Goal: Task Accomplishment & Management: Manage account settings

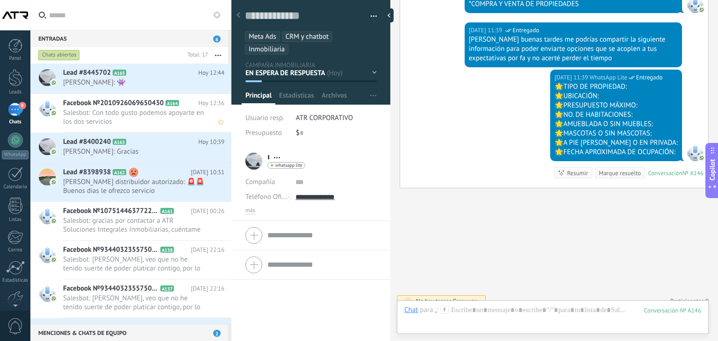
scroll to position [14, 0]
click at [137, 72] on icon at bounding box center [133, 72] width 9 height 9
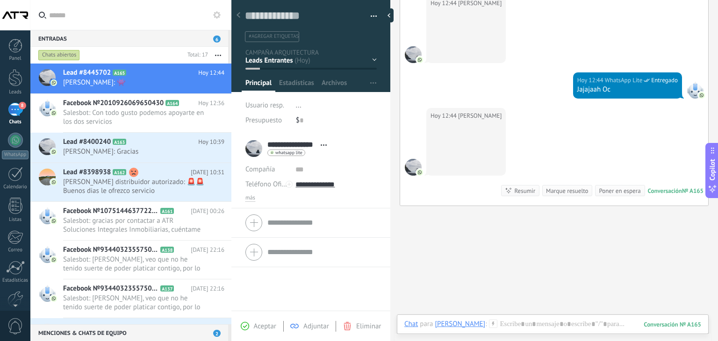
scroll to position [319, 0]
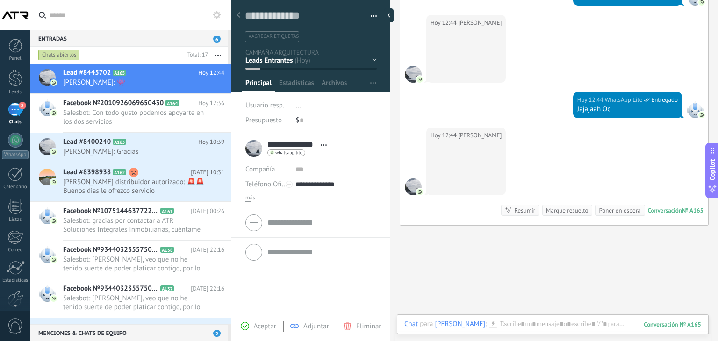
click at [373, 15] on button "button" at bounding box center [371, 16] width 14 height 14
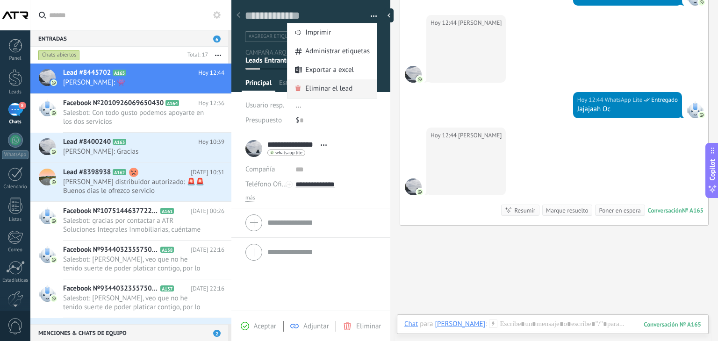
click at [324, 86] on span "Eliminar el lead" at bounding box center [328, 88] width 47 height 19
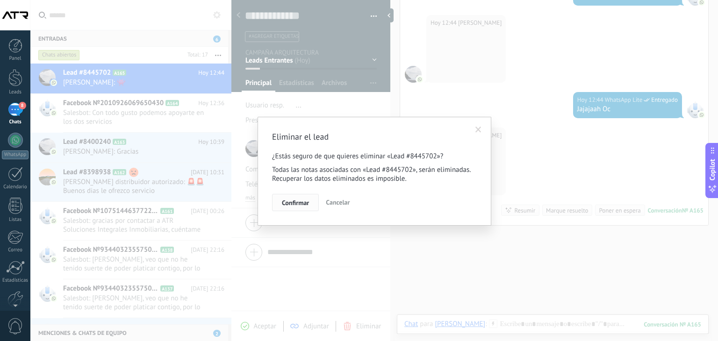
click at [307, 200] on span "Confirmar" at bounding box center [295, 203] width 27 height 7
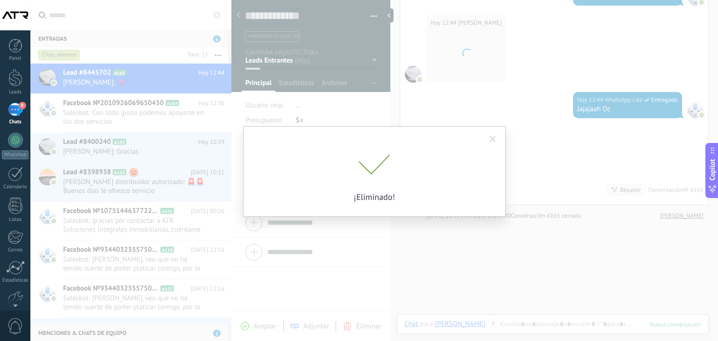
scroll to position [335, 0]
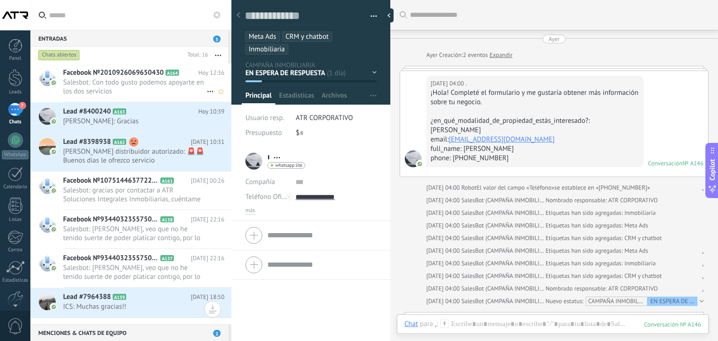
scroll to position [385, 0]
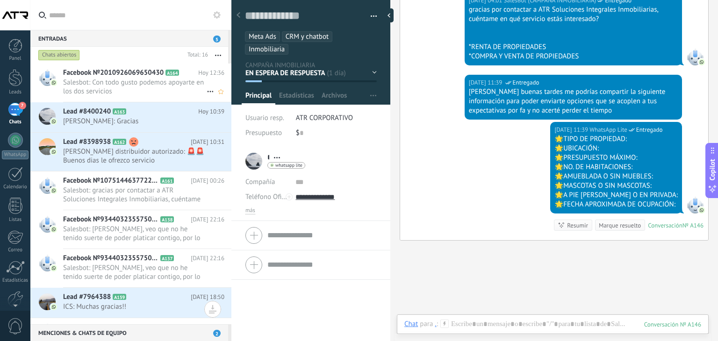
click at [95, 82] on span "Salesbot: Con todo gusto podemos apoyarte en los dos servicios" at bounding box center [135, 87] width 144 height 18
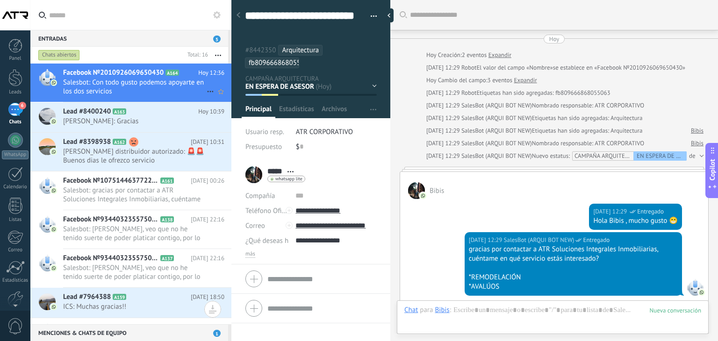
scroll to position [310, 0]
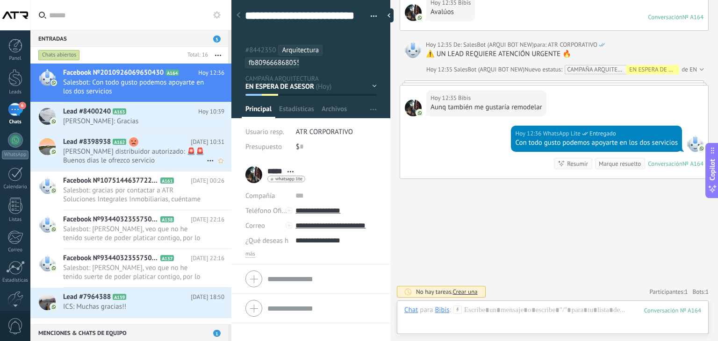
click at [180, 159] on span "[PERSON_NAME] distribuidor autorizado: 🚨🚨Buenos dias le ofrezco servicio [PERSO…" at bounding box center [135, 156] width 144 height 18
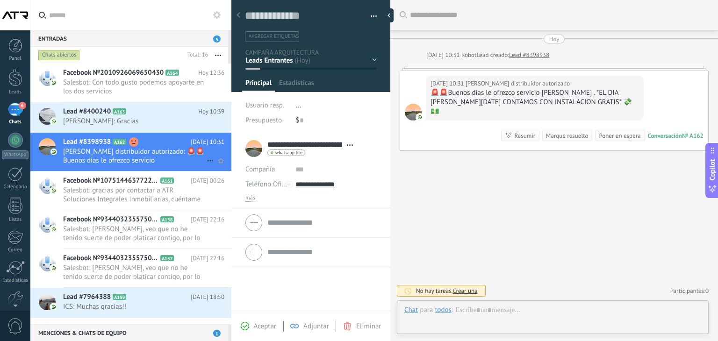
scroll to position [14, 0]
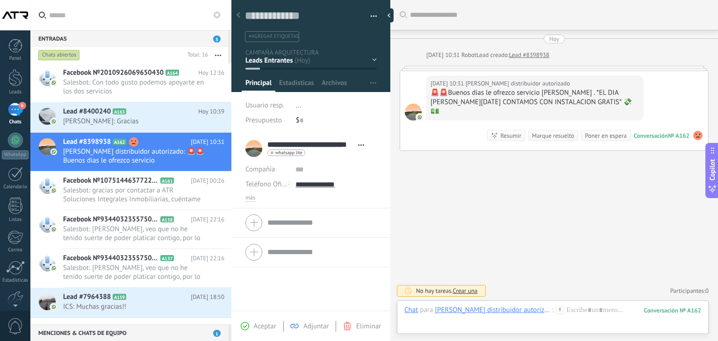
click at [372, 14] on button "button" at bounding box center [371, 16] width 14 height 14
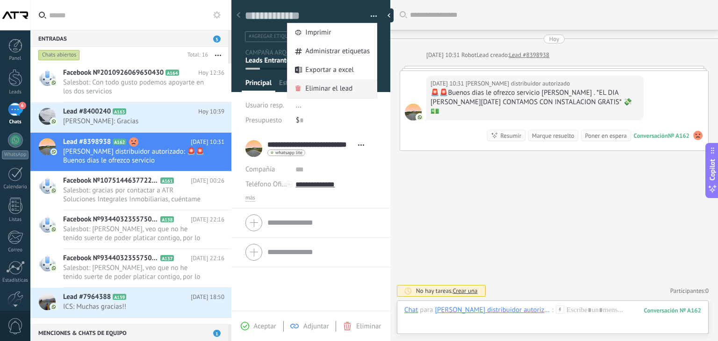
click at [325, 89] on span "Eliminar el lead" at bounding box center [328, 88] width 47 height 19
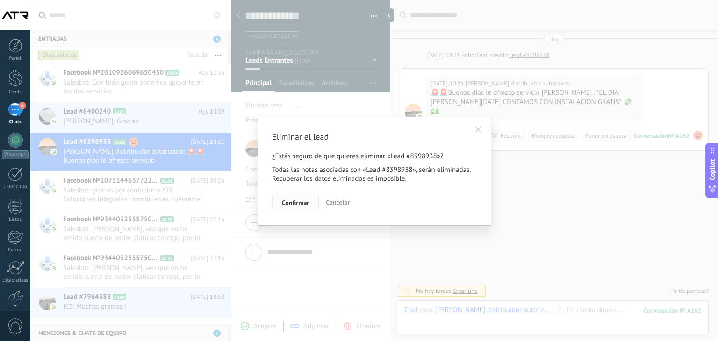
click at [279, 203] on button "Confirmar" at bounding box center [295, 203] width 47 height 18
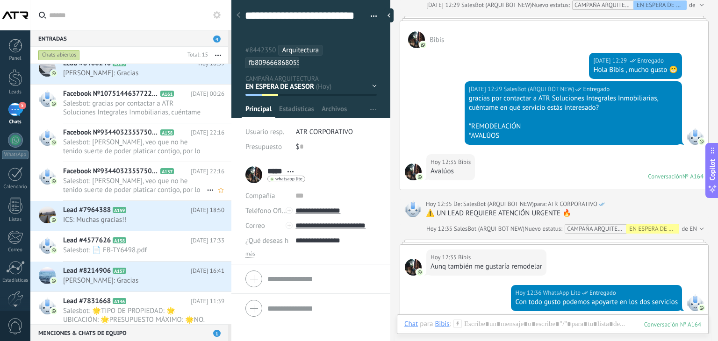
scroll to position [94, 0]
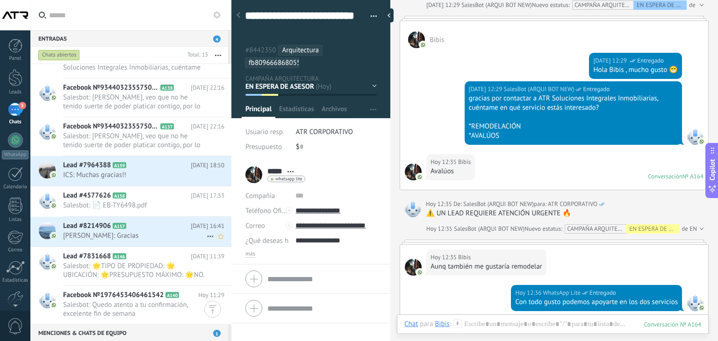
click at [177, 231] on span "[PERSON_NAME]: Gracias" at bounding box center [135, 235] width 144 height 9
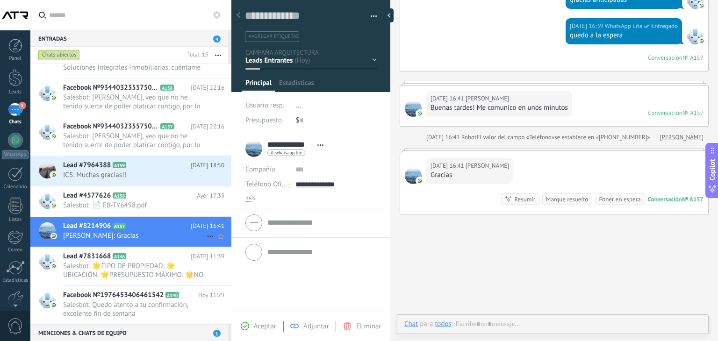
scroll to position [14, 0]
click at [371, 17] on span "button" at bounding box center [374, 18] width 7 height 2
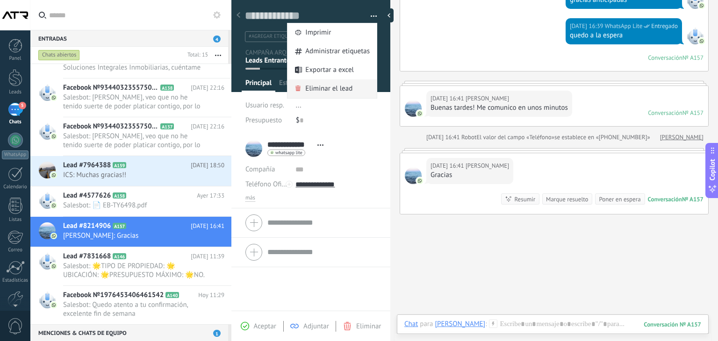
click at [348, 90] on span "Eliminar el lead" at bounding box center [328, 88] width 47 height 19
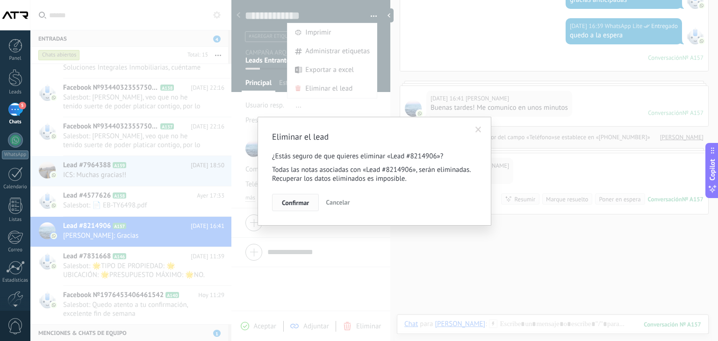
click at [309, 203] on span "Confirmar" at bounding box center [295, 203] width 27 height 7
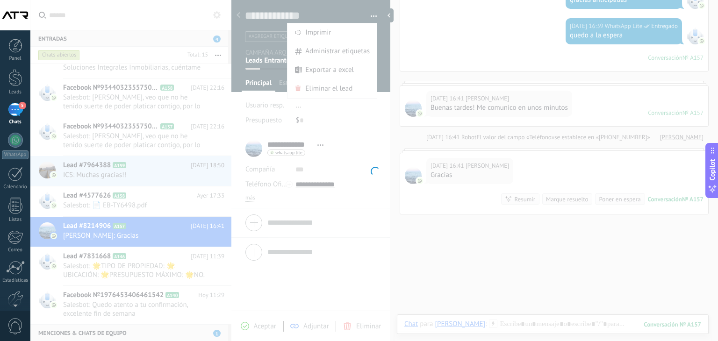
scroll to position [258, 0]
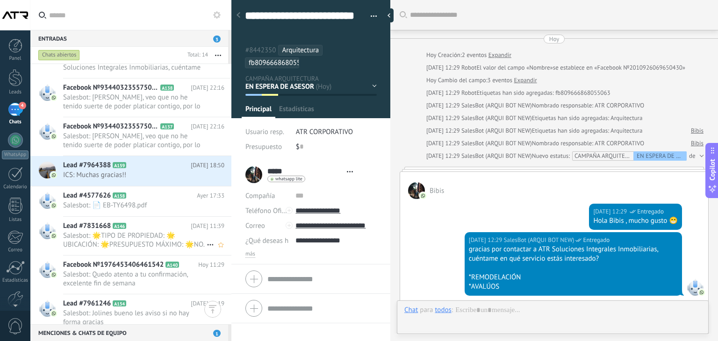
type textarea "**********"
